Goal: Information Seeking & Learning: Find specific fact

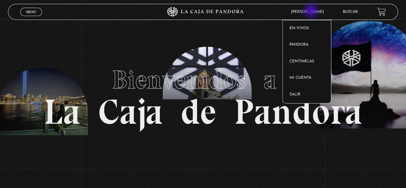
click at [312, 11] on span "[PERSON_NAME]" at bounding box center [309, 12] width 42 height 4
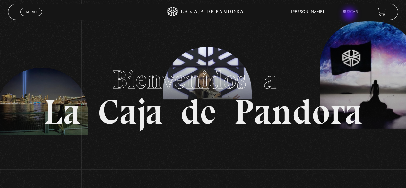
click at [350, 15] on li "Buscar" at bounding box center [350, 12] width 15 height 10
click at [353, 12] on link "Buscar" at bounding box center [350, 12] width 15 height 4
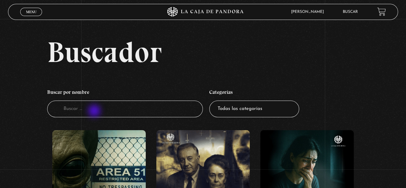
click at [95, 111] on input "Buscador" at bounding box center [125, 108] width 156 height 17
type input "maduro"
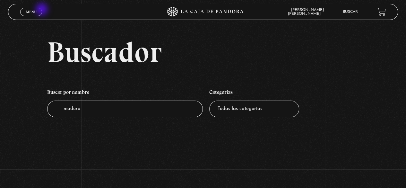
click at [36, 10] on span "Menu" at bounding box center [31, 12] width 11 height 4
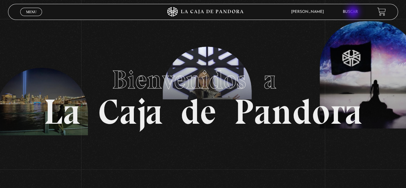
click at [354, 13] on link "Buscar" at bounding box center [350, 12] width 15 height 4
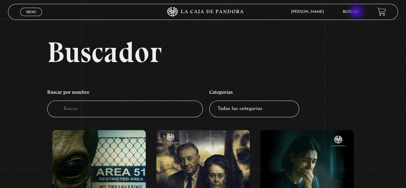
click at [357, 13] on link "Buscar" at bounding box center [350, 12] width 15 height 4
click at [119, 117] on li "Buscar por nombre Buscador" at bounding box center [125, 102] width 156 height 38
click at [119, 109] on input "Buscador" at bounding box center [125, 108] width 156 height 17
type input "tru"
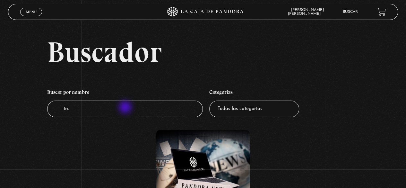
click at [126, 108] on input "tru" at bounding box center [125, 108] width 156 height 17
type input "t"
type input "[GEOGRAPHIC_DATA]"
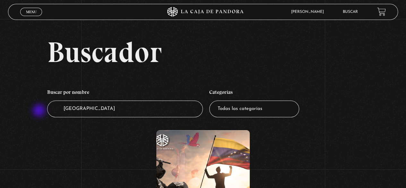
drag, startPoint x: 90, startPoint y: 111, endPoint x: 40, endPoint y: 111, distance: 50.1
click at [40, 111] on div "Buscador Buscar por nombre Buscador venezuela Categorías Todas las categorías 1…" at bounding box center [203, 155] width 406 height 234
type input "[PERSON_NAME]"
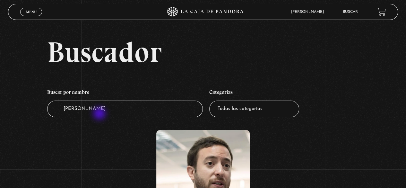
click at [100, 114] on input "[PERSON_NAME]" at bounding box center [125, 108] width 156 height 17
type input "[PERSON_NAME]"
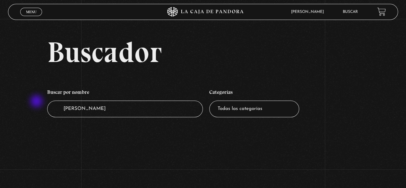
drag, startPoint x: 111, startPoint y: 111, endPoint x: 37, endPoint y: 102, distance: 75.4
click at [37, 102] on div "Buscador Buscar por nombre Buscador nicolás maduro Categorías Todas las categor…" at bounding box center [203, 84] width 406 height 92
type input "f"
type input "donald"
click at [66, 108] on input "donald" at bounding box center [125, 108] width 156 height 17
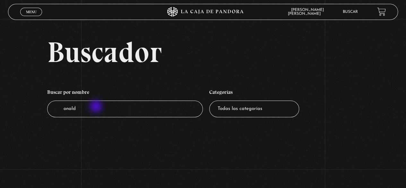
type input "[PERSON_NAME]"
click at [65, 109] on input "onald" at bounding box center [125, 108] width 156 height 17
type input "[PERSON_NAME]"
click at [357, 14] on li "Buscar" at bounding box center [350, 12] width 15 height 10
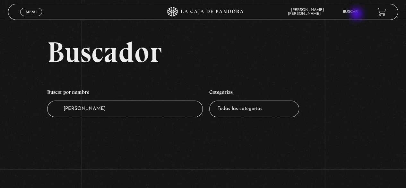
click at [356, 13] on link "Buscar" at bounding box center [350, 12] width 15 height 4
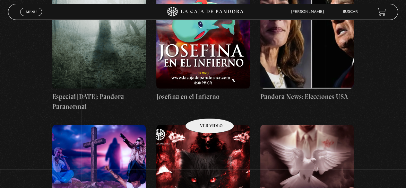
scroll to position [2819, 0]
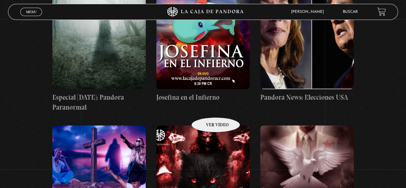
click at [207, 125] on figure at bounding box center [202, 183] width 93 height 116
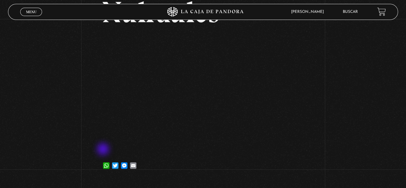
scroll to position [64, 0]
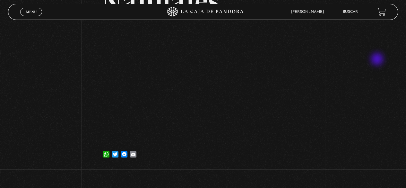
click at [381, 60] on div "Volver [DATE] Nahuales WhatsApp Twitter Messenger Email" at bounding box center [203, 62] width 406 height 214
